Goal: Task Accomplishment & Management: Manage account settings

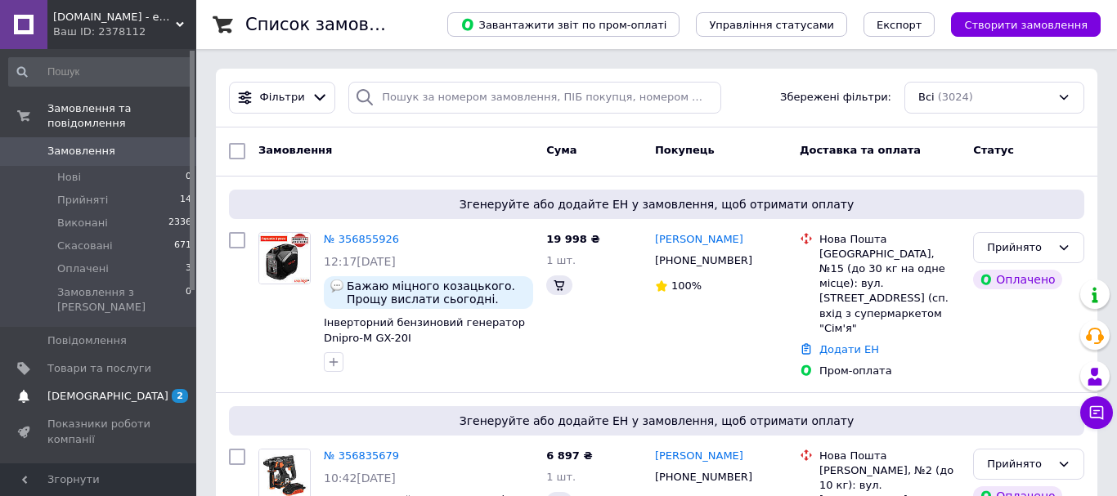
click at [154, 383] on link "[DEMOGRAPHIC_DATA] 2 0" at bounding box center [100, 397] width 201 height 28
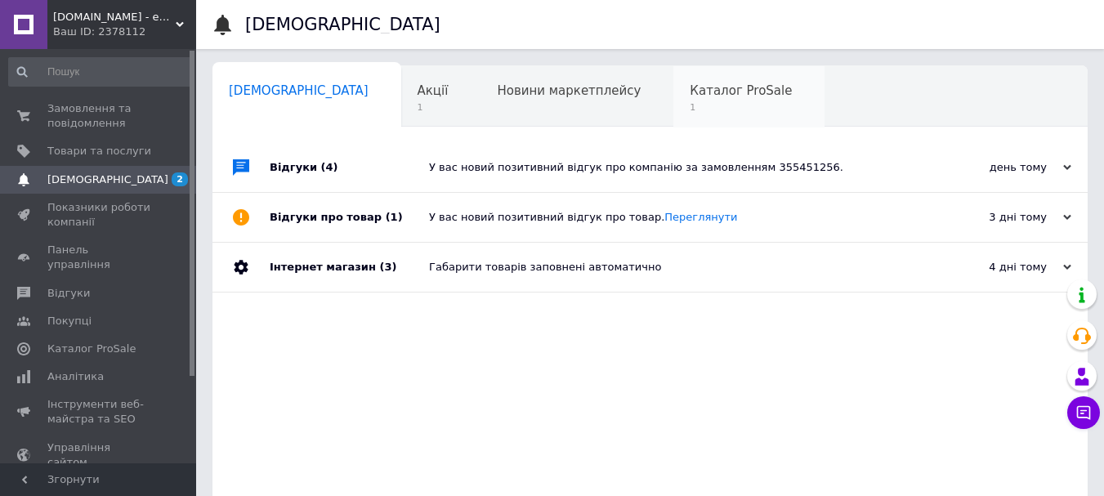
click at [674, 101] on div "Каталог ProSale 1" at bounding box center [749, 97] width 151 height 62
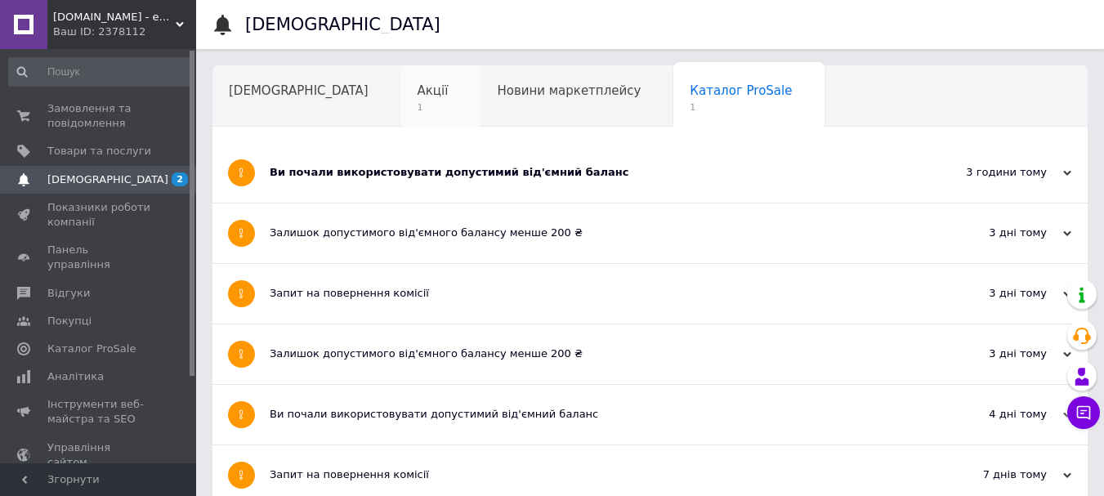
click at [418, 86] on span "Акції" at bounding box center [433, 90] width 31 height 15
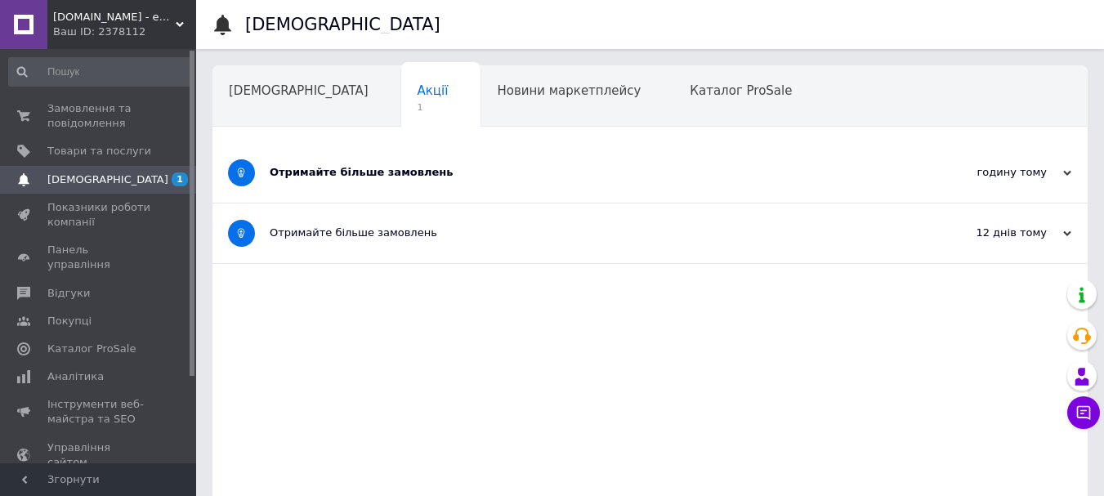
drag, startPoint x: 394, startPoint y: 186, endPoint x: 410, endPoint y: 189, distance: 16.7
click at [395, 186] on div "Отримайте більше замовлень" at bounding box center [589, 173] width 638 height 60
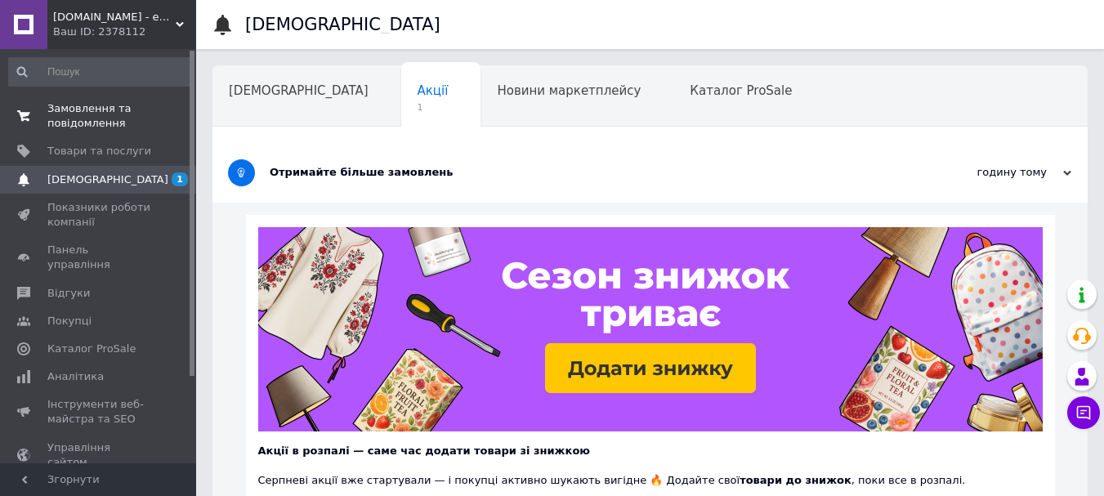
click at [98, 111] on span "Замовлення та повідомлення" at bounding box center [99, 115] width 104 height 29
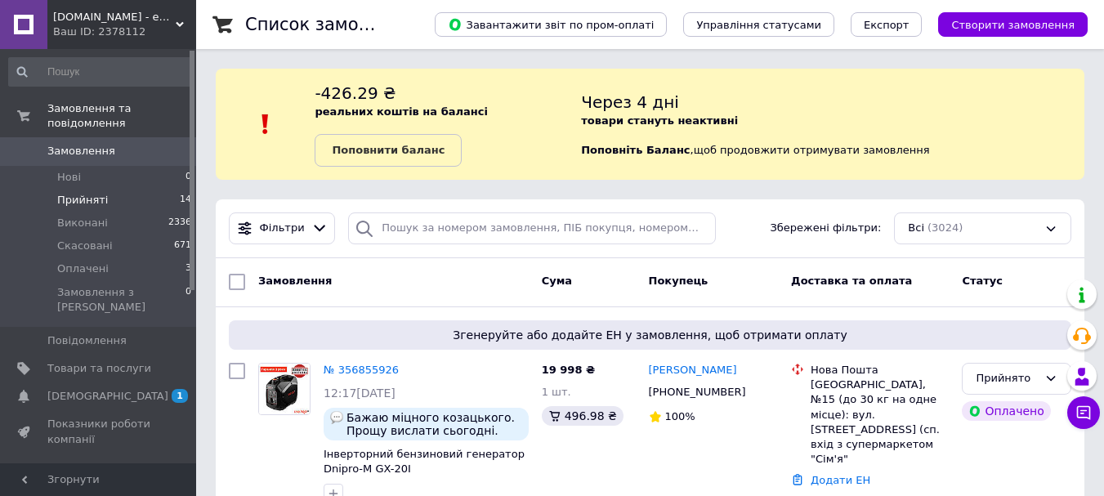
click at [65, 193] on span "Прийняті" at bounding box center [82, 200] width 51 height 15
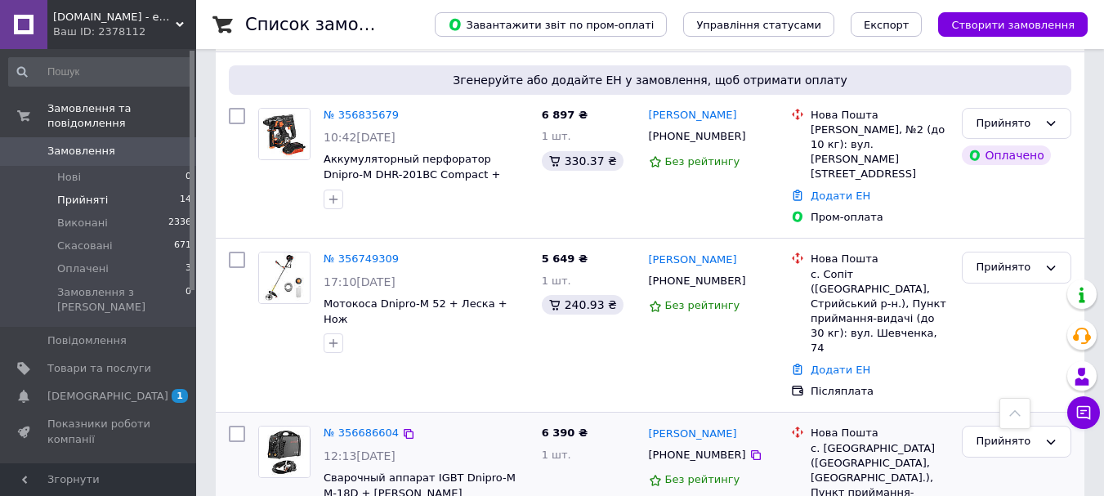
scroll to position [736, 0]
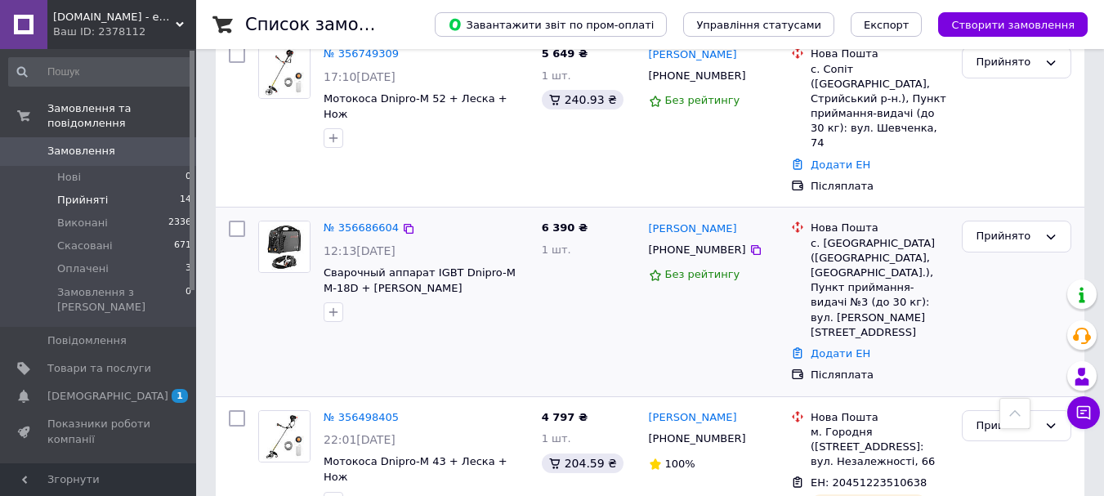
drag, startPoint x: 368, startPoint y: 183, endPoint x: 284, endPoint y: 181, distance: 84.2
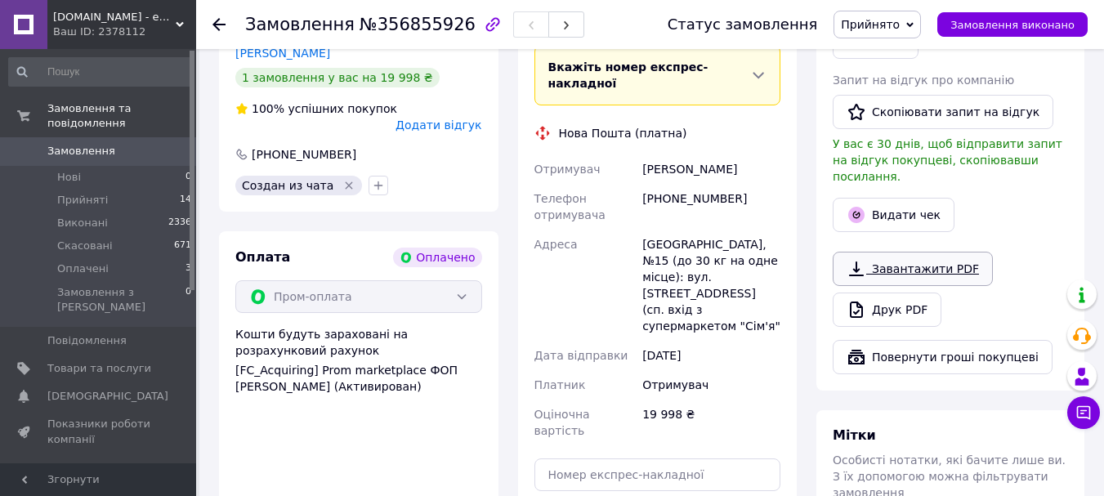
scroll to position [981, 0]
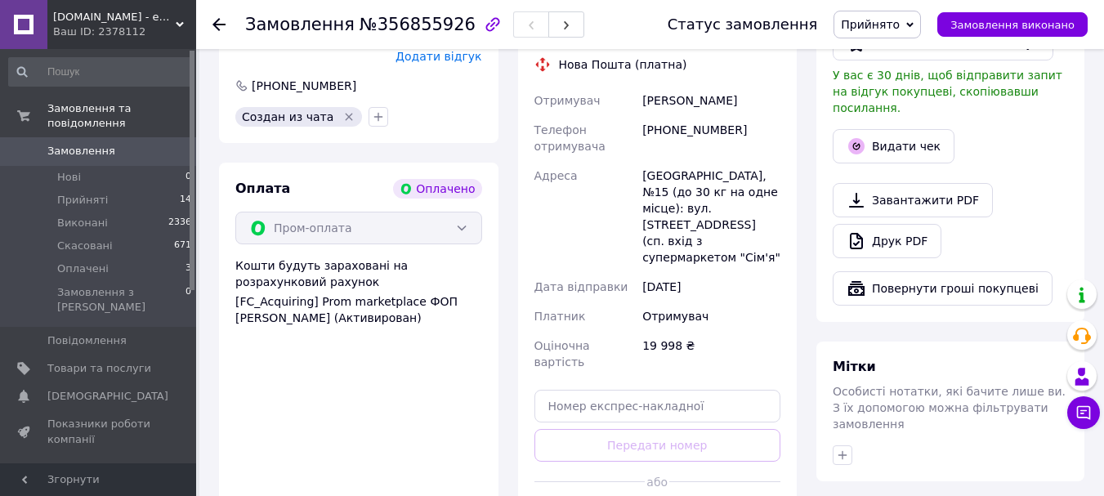
drag, startPoint x: 701, startPoint y: 405, endPoint x: 692, endPoint y: 409, distance: 9.9
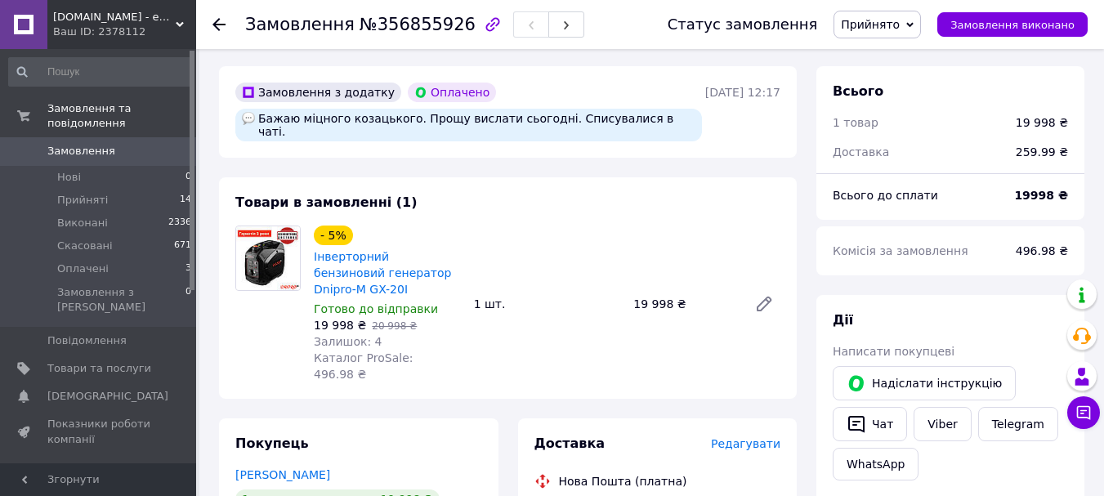
scroll to position [572, 0]
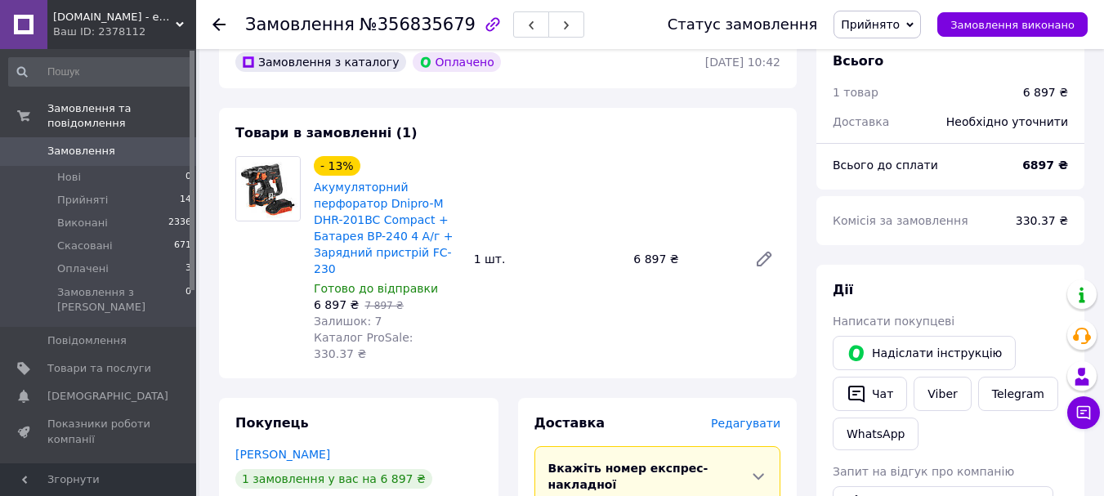
scroll to position [899, 0]
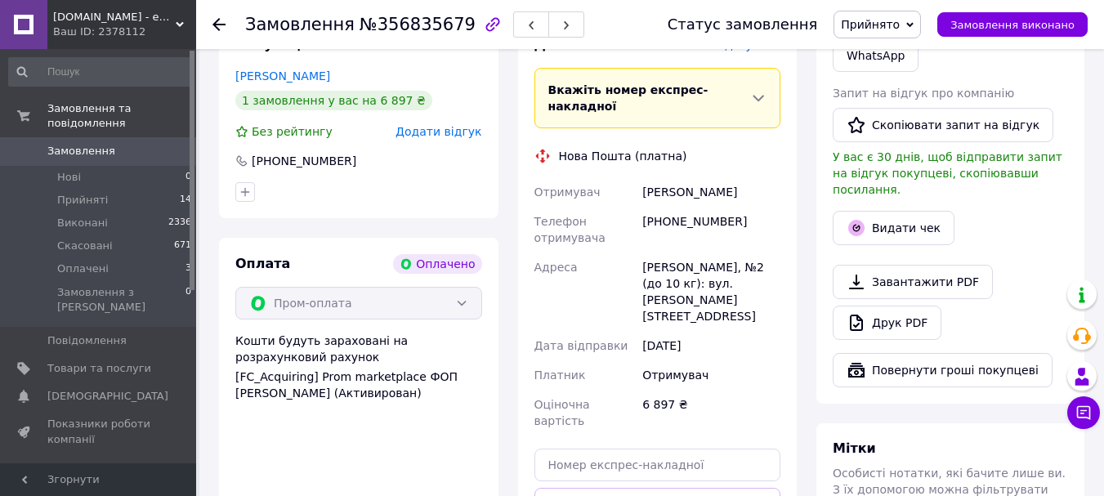
drag, startPoint x: 660, startPoint y: 473, endPoint x: 652, endPoint y: 465, distance: 10.4
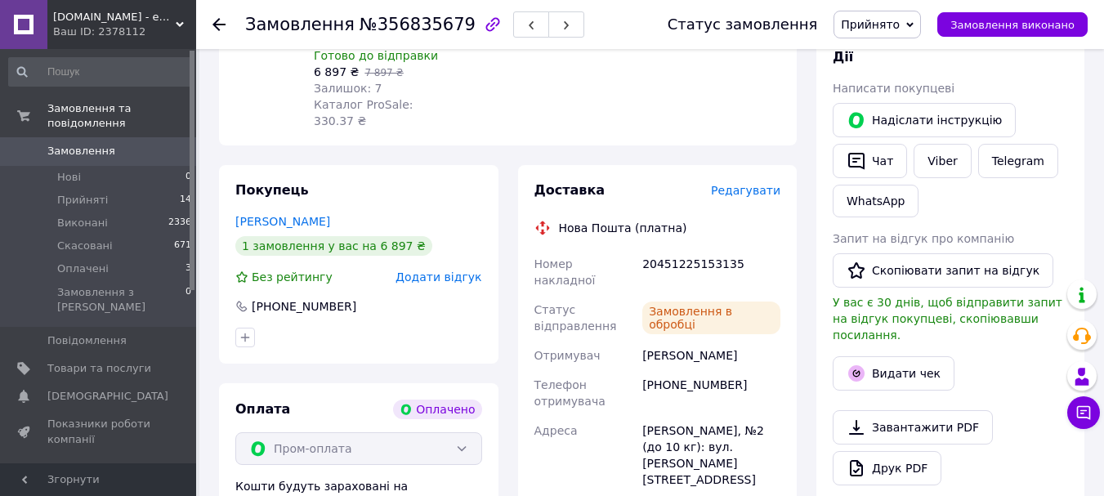
scroll to position [736, 0]
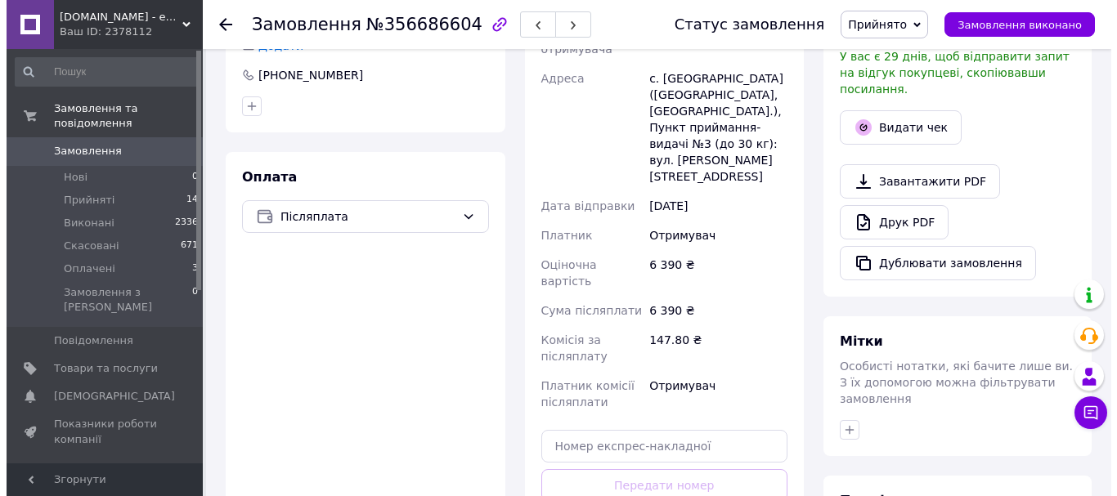
scroll to position [469, 0]
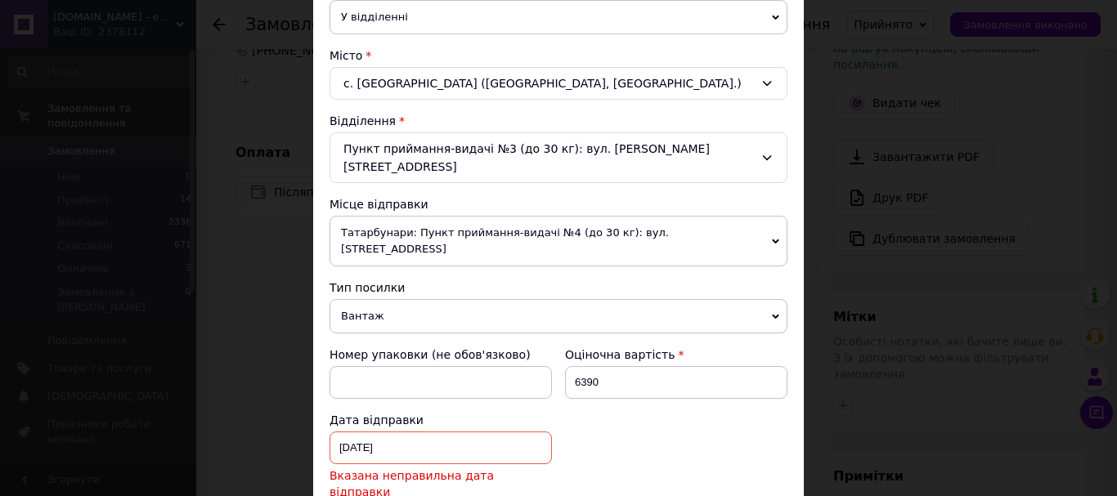
scroll to position [409, 0]
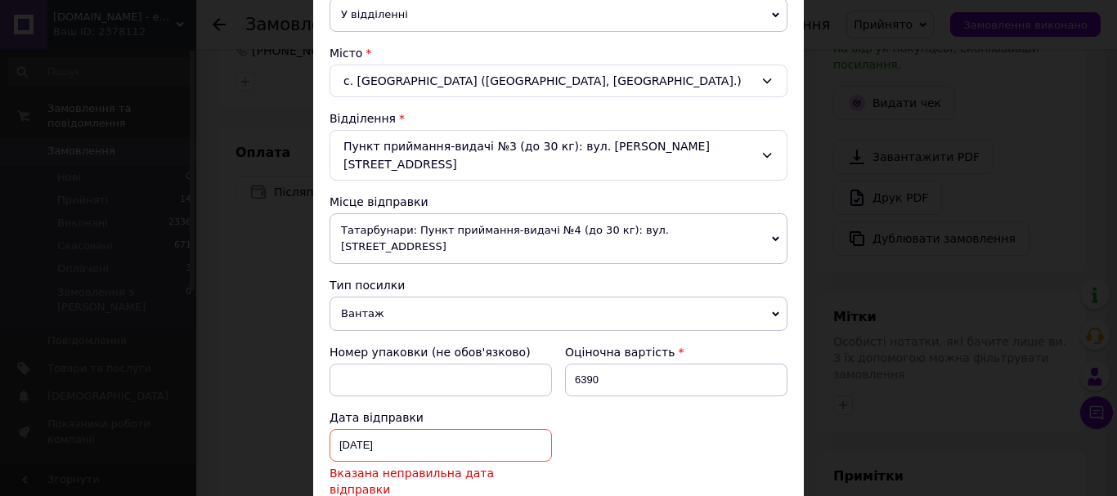
click at [400, 429] on div "11.08.2025 < 2025 > < Август > Пн Вт Ср Чт Пт Сб Вс 28 29 30 31 1 2 3 4 5 6 7 8…" at bounding box center [440, 445] width 222 height 33
click at [360, 405] on div at bounding box center [558, 248] width 1117 height 496
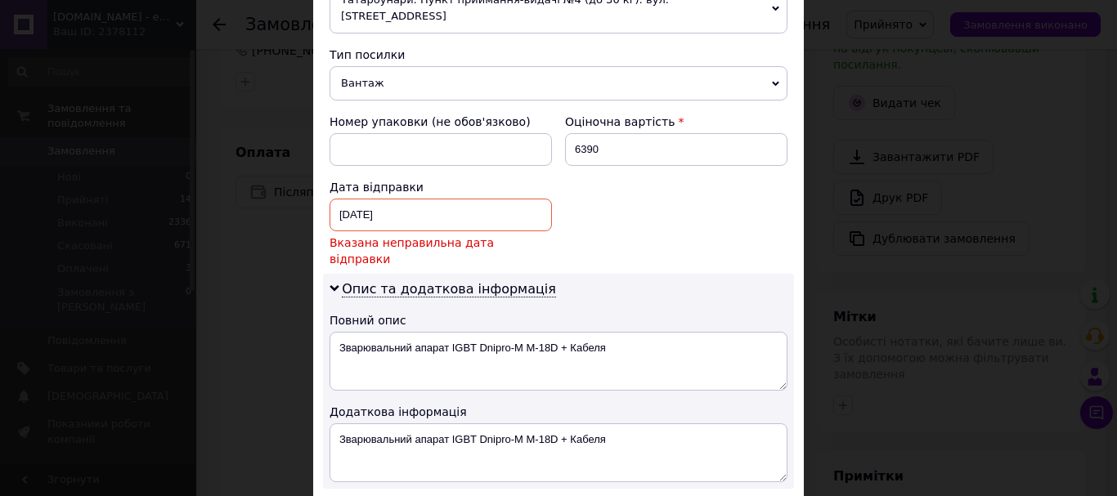
scroll to position [654, 0]
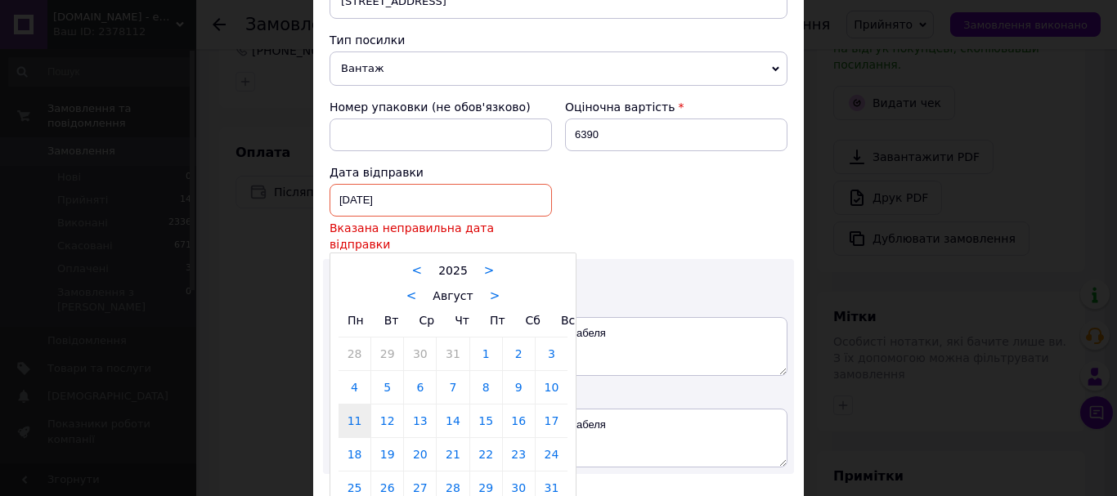
click at [343, 184] on div "11.08.2025 < 2025 > < Август > Пн Вт Ср Чт Пт Сб Вс 28 29 30 31 1 2 3 4 5 6 7 8…" at bounding box center [440, 200] width 222 height 33
click at [384, 405] on link "12" at bounding box center [387, 421] width 32 height 33
type input "[DATE]"
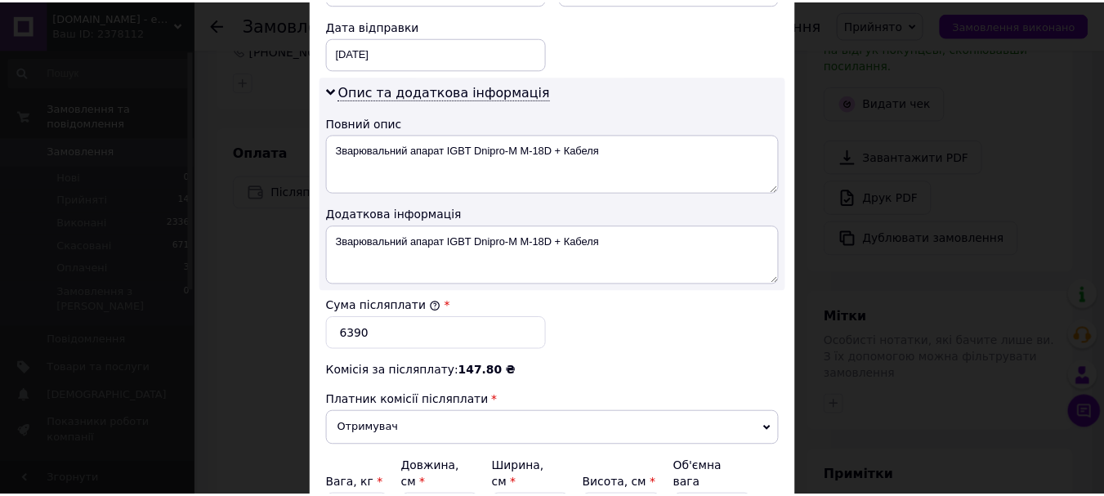
scroll to position [934, 0]
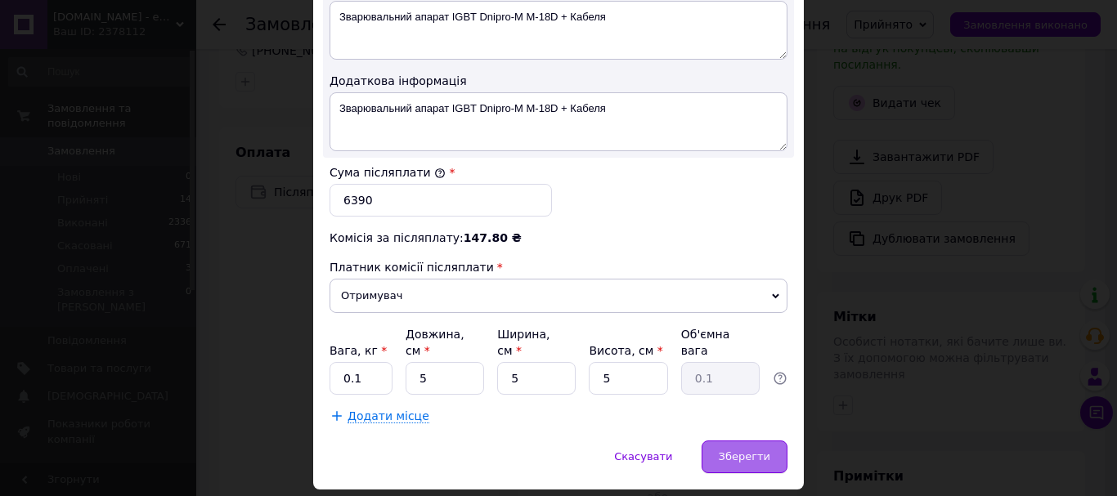
click at [762, 450] on span "Зберегти" at bounding box center [745, 456] width 52 height 12
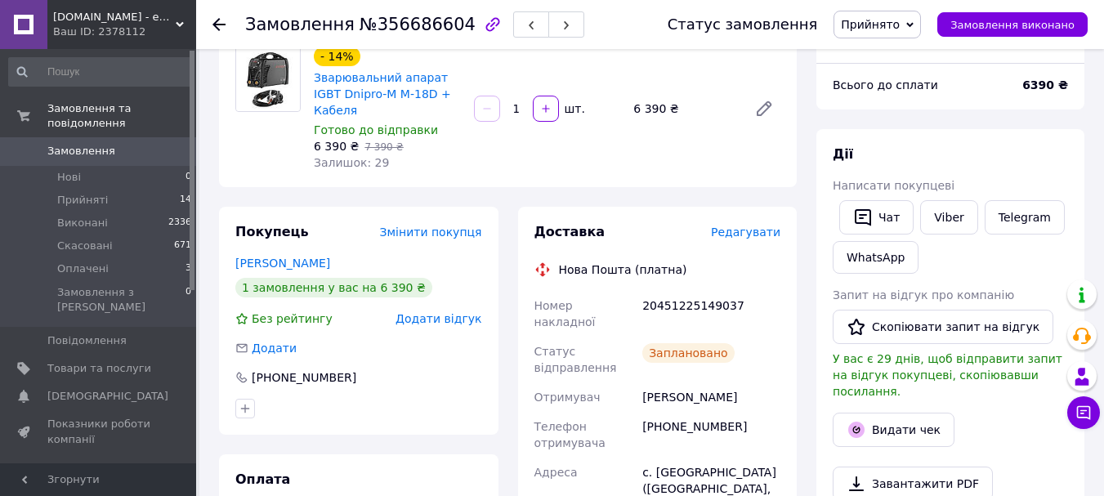
scroll to position [60, 0]
